Goal: Transaction & Acquisition: Download file/media

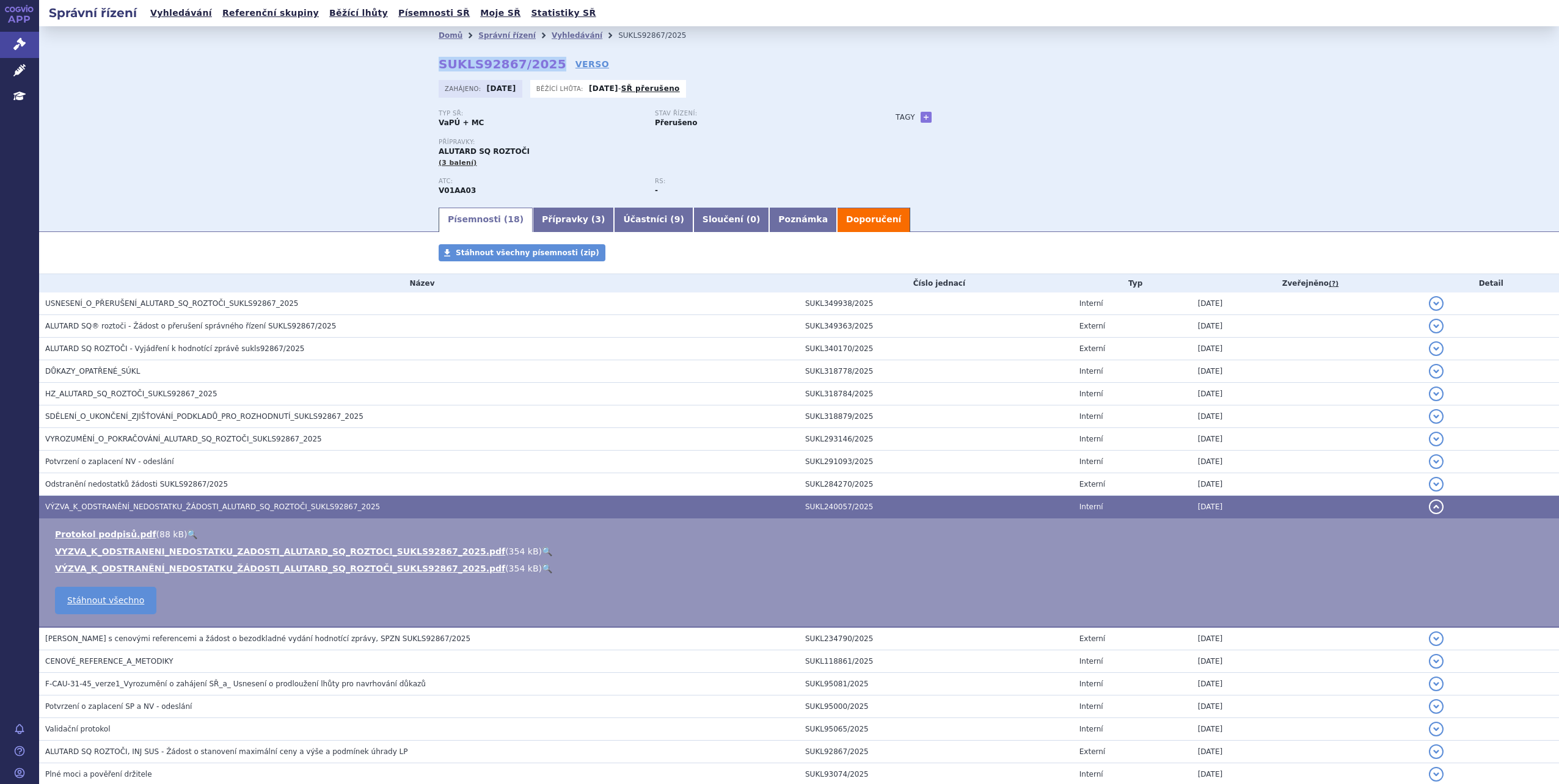
drag, startPoint x: 434, startPoint y: 61, endPoint x: 541, endPoint y: 65, distance: 107.1
click at [541, 65] on strong "SUKLS92867/2025" at bounding box center [502, 65] width 128 height 15
copy strong "SUKLS92867/2025"
click at [107, 348] on span "ALUTARD SQ ROZTOČI - Vyjádření k hodnotící zprávě sukls92867/2025" at bounding box center [174, 348] width 259 height 8
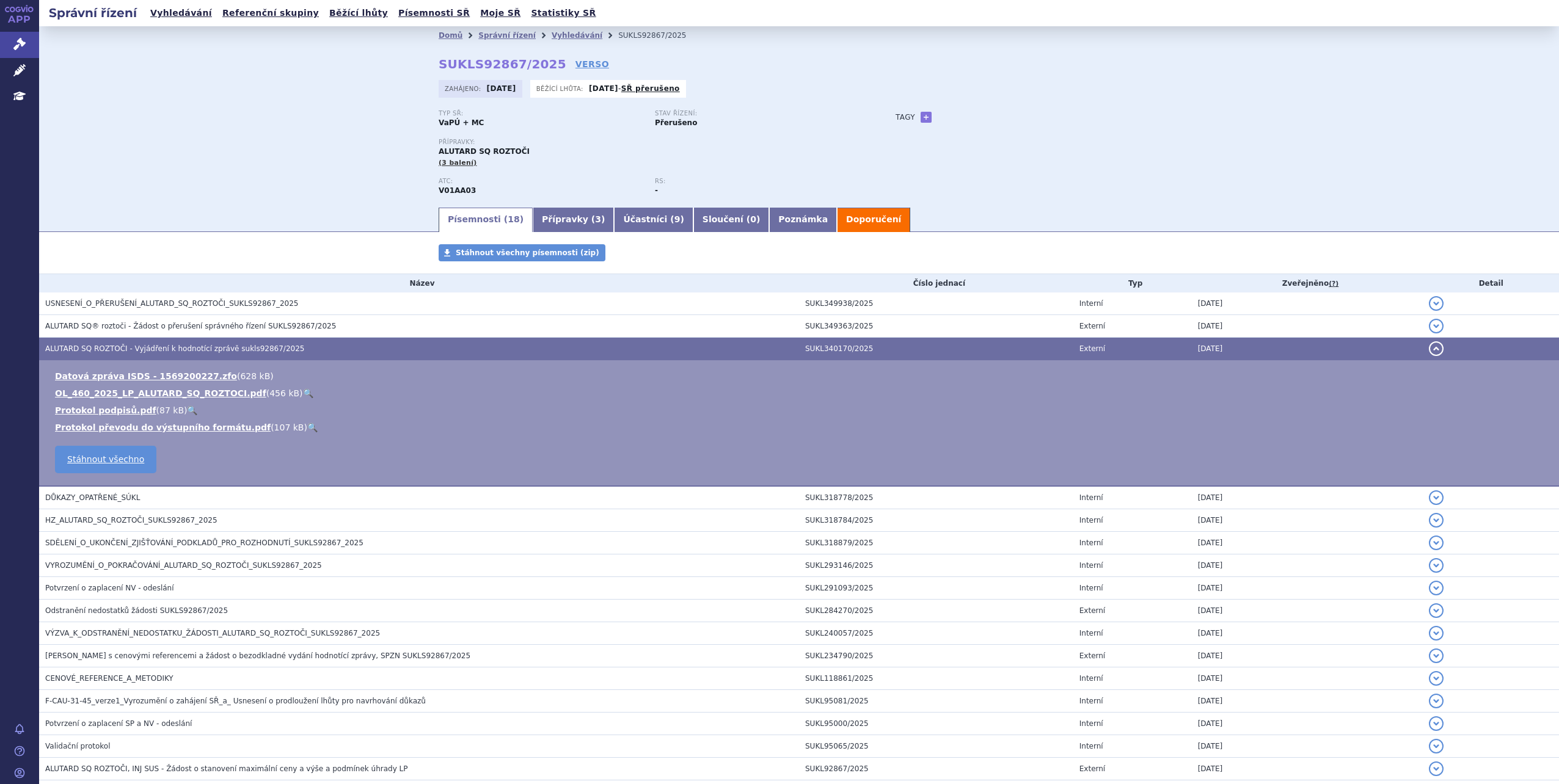
click at [123, 393] on link "OL_460_2025_LP_ALUTARD_SQ_ROZTOCI.pdf" at bounding box center [160, 393] width 211 height 10
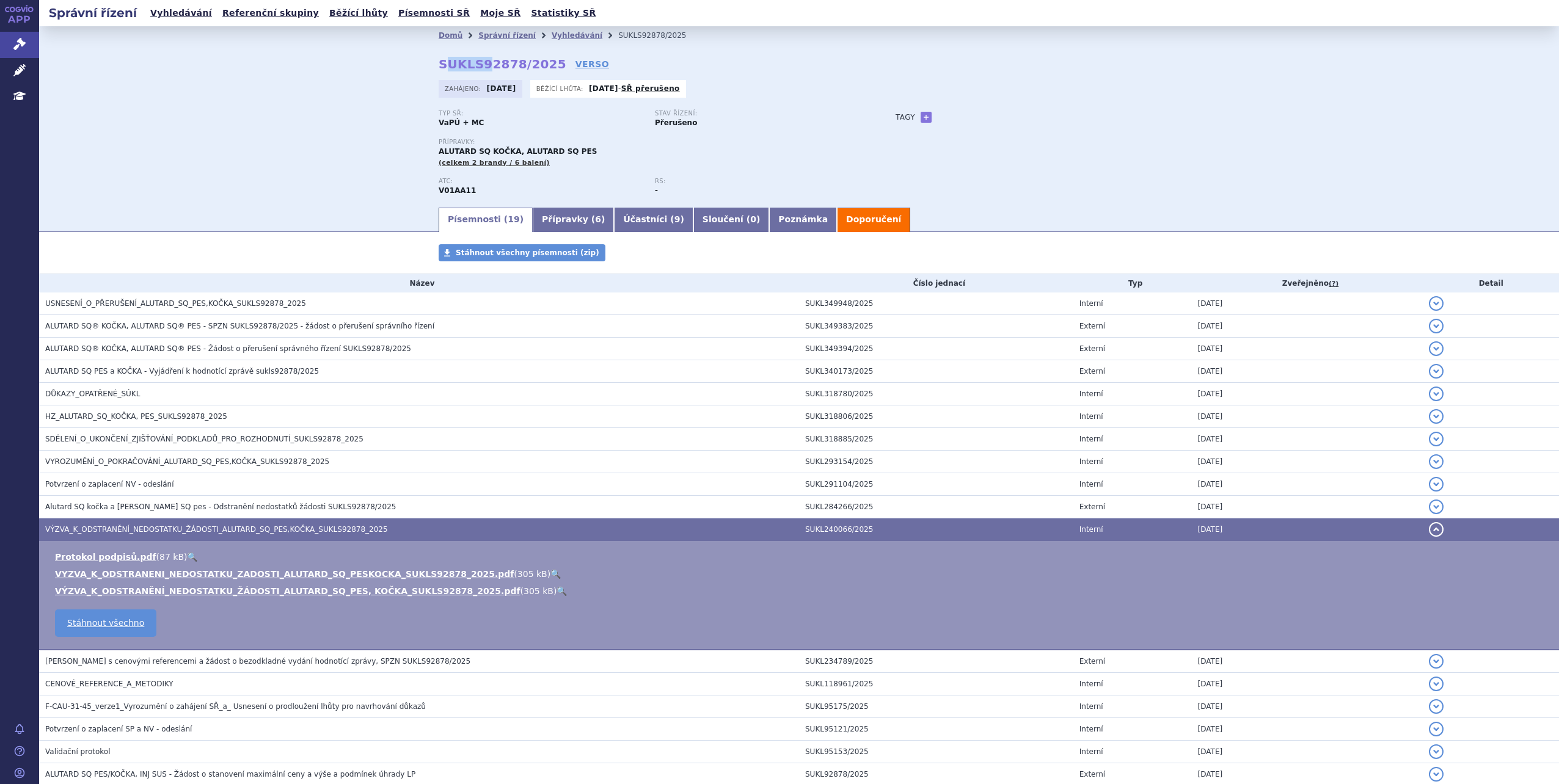
drag, startPoint x: 438, startPoint y: 62, endPoint x: 479, endPoint y: 64, distance: 41.0
click at [479, 64] on strong "SUKLS92878/2025" at bounding box center [502, 65] width 128 height 15
drag, startPoint x: 479, startPoint y: 64, endPoint x: 538, endPoint y: 64, distance: 59.0
click at [538, 64] on strong "SUKLS92878/2025" at bounding box center [502, 65] width 128 height 15
copy strong "SUKLS92878/2025"
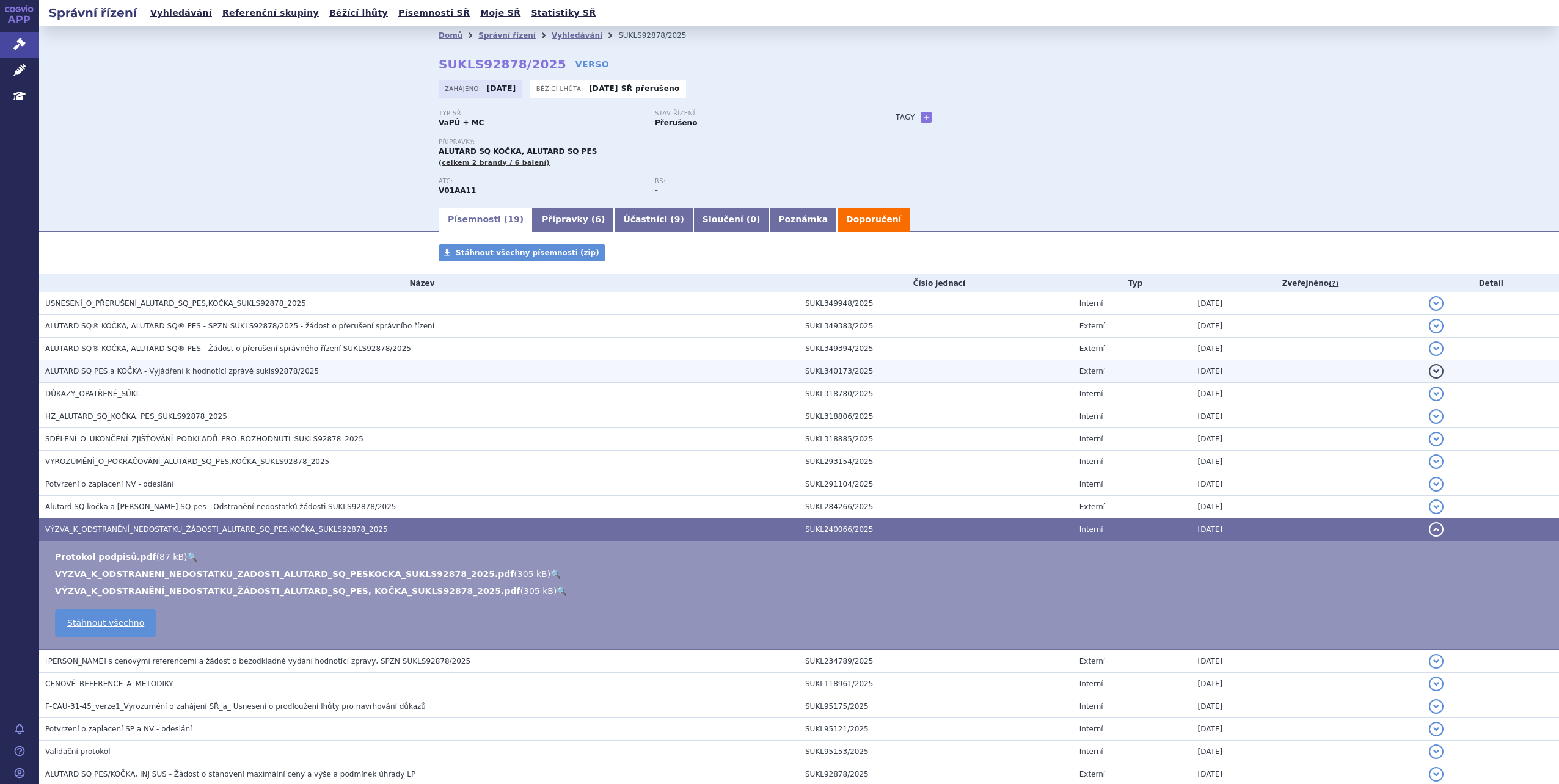
click at [146, 373] on span "ALUTARD SQ PES a KOČKA - Vyjádření k hodnotící zprávě sukls92878/2025" at bounding box center [182, 371] width 273 height 8
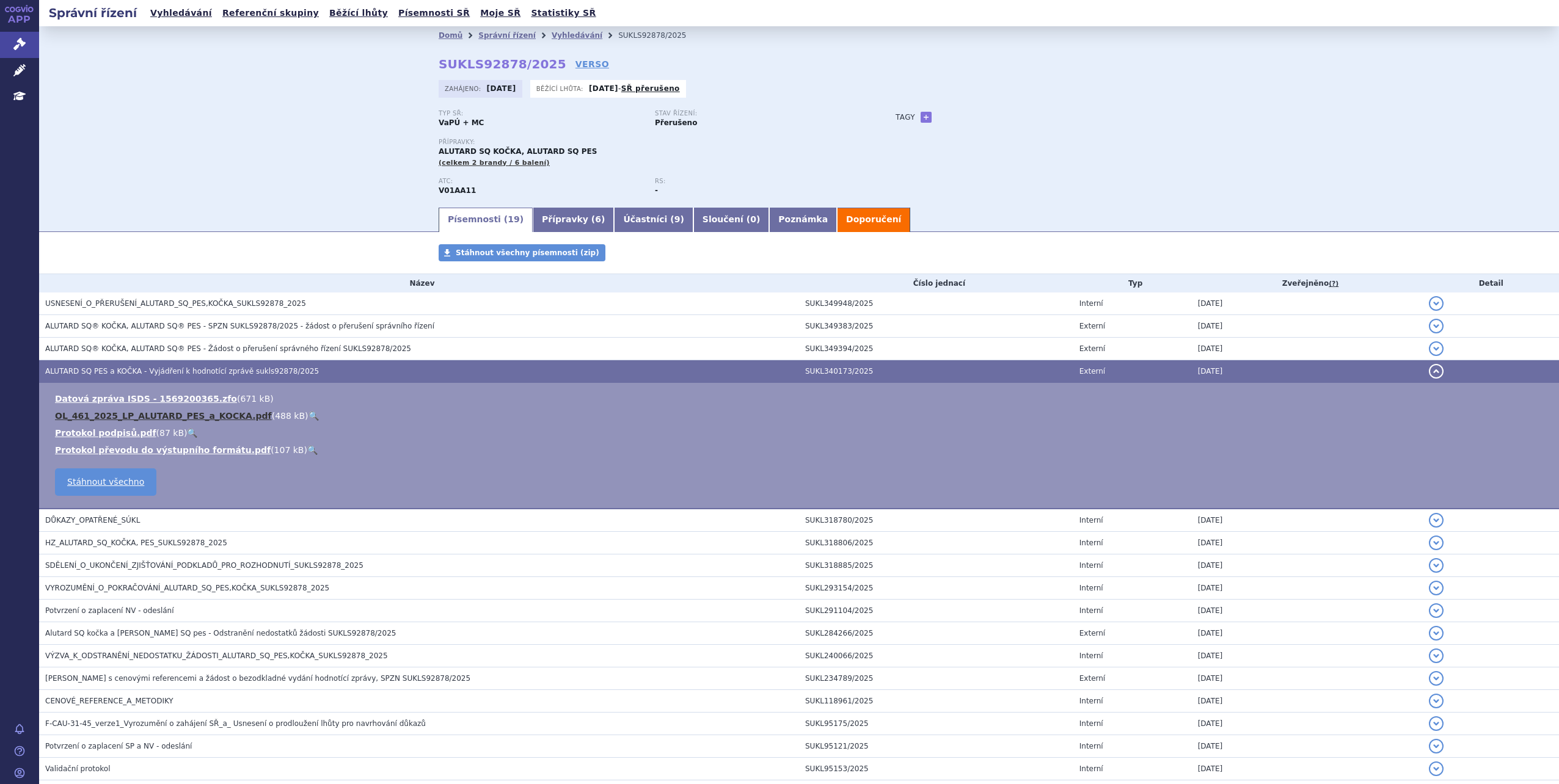
click at [114, 415] on link "OL_461_2025_LP_ALUTARD_PES_a_KOCKA.pdf" at bounding box center [163, 415] width 217 height 10
